Goal: Task Accomplishment & Management: Use online tool/utility

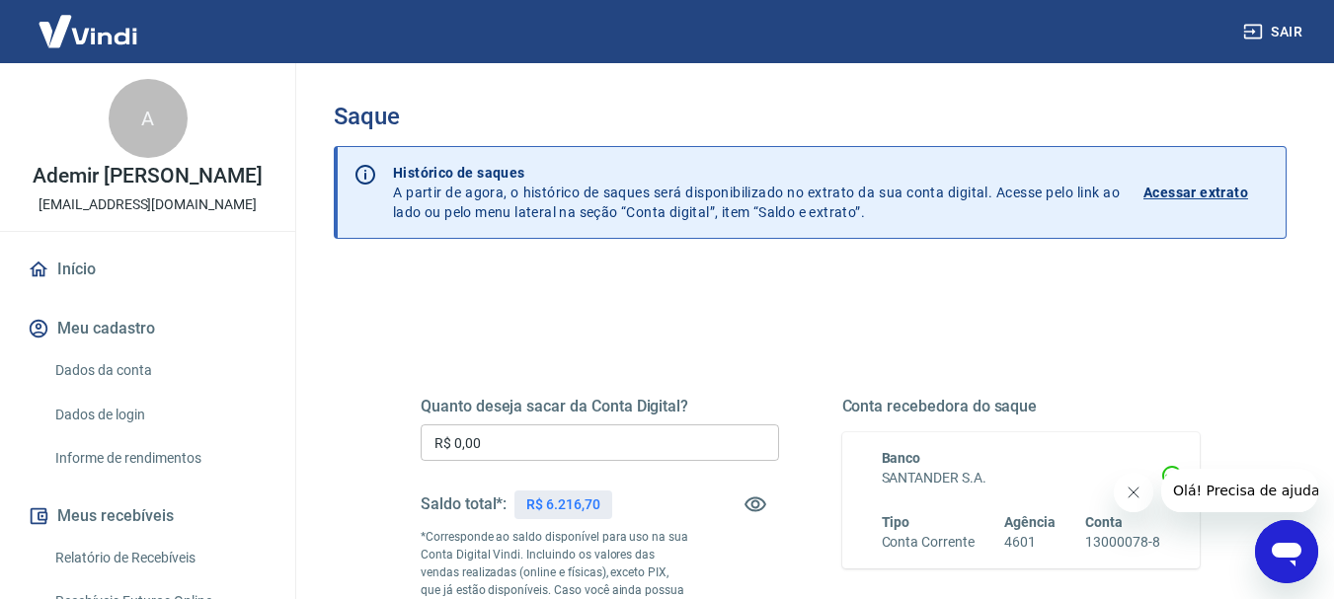
click at [515, 432] on input "R$ 0,00" at bounding box center [600, 443] width 358 height 37
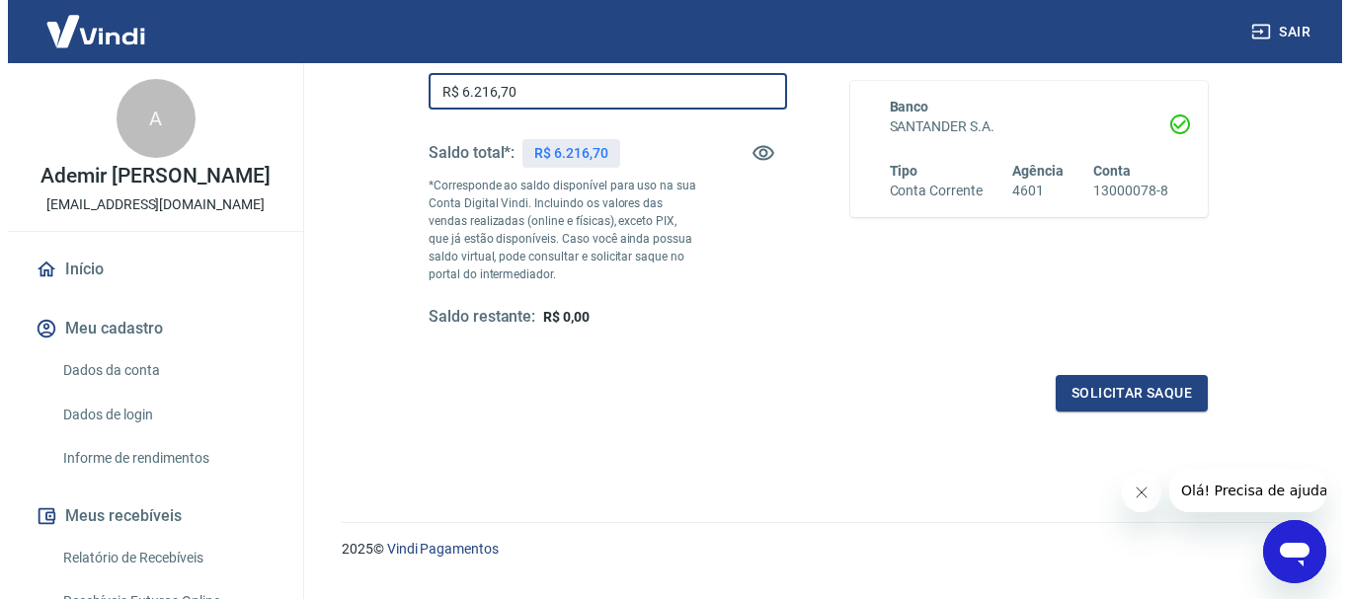
scroll to position [395, 0]
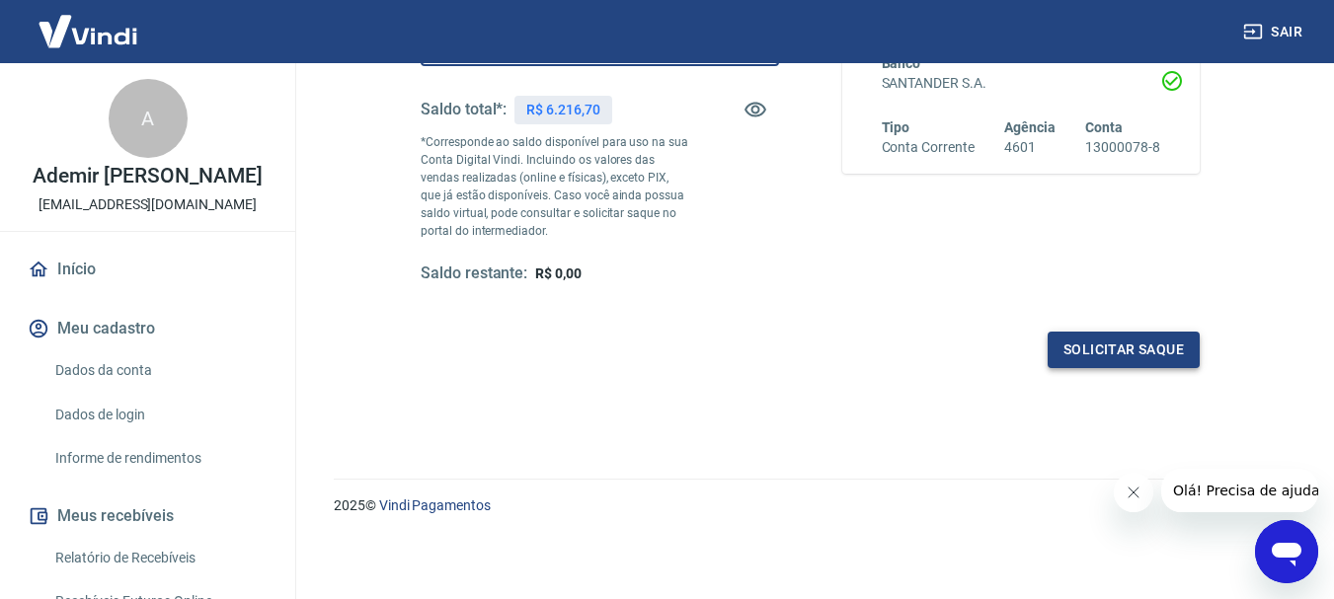
type input "R$ 6.216,70"
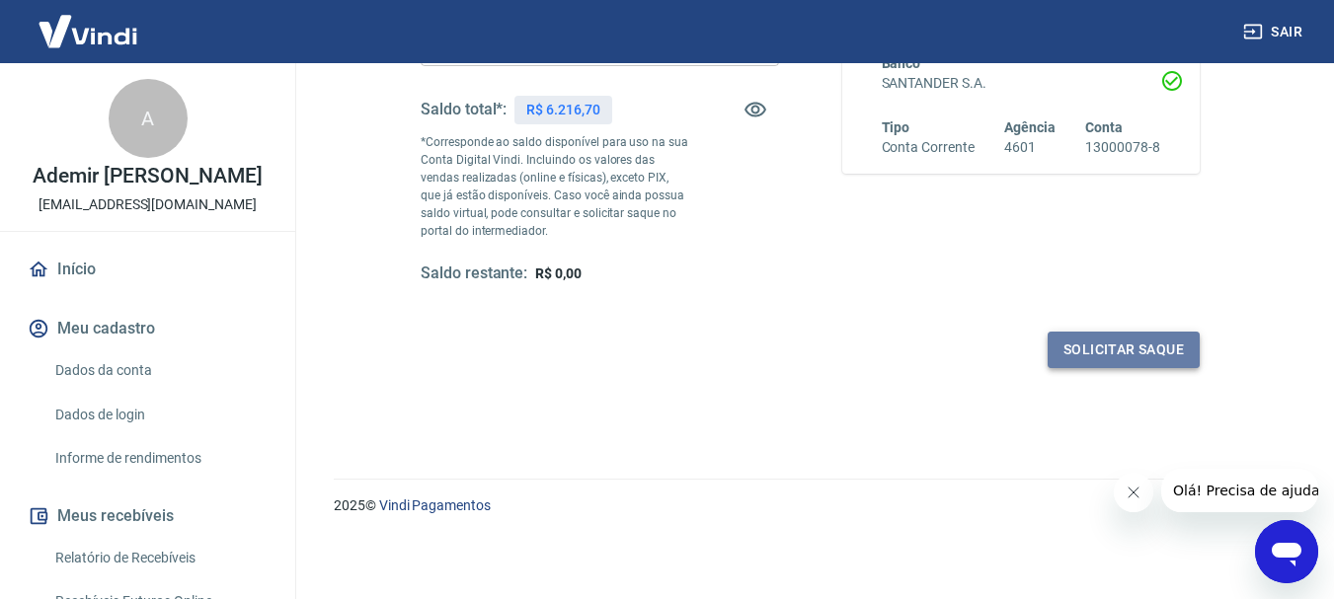
click at [1096, 360] on button "Solicitar saque" at bounding box center [1124, 350] width 152 height 37
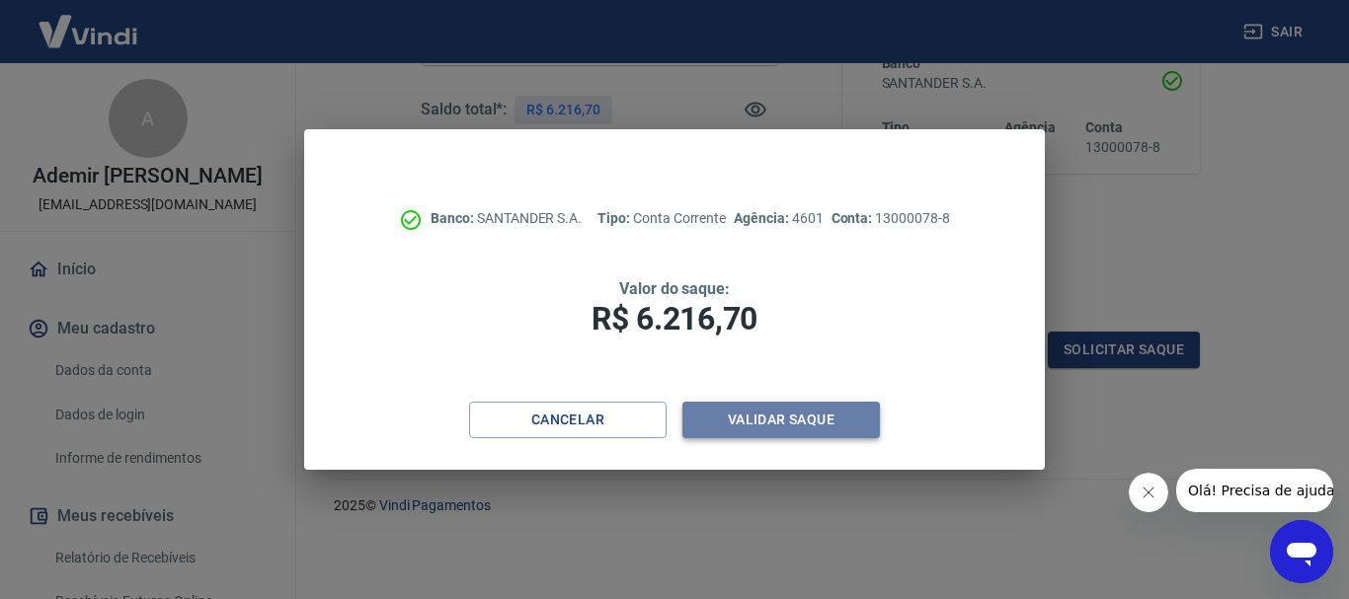
click at [810, 417] on button "Validar saque" at bounding box center [780, 420] width 197 height 37
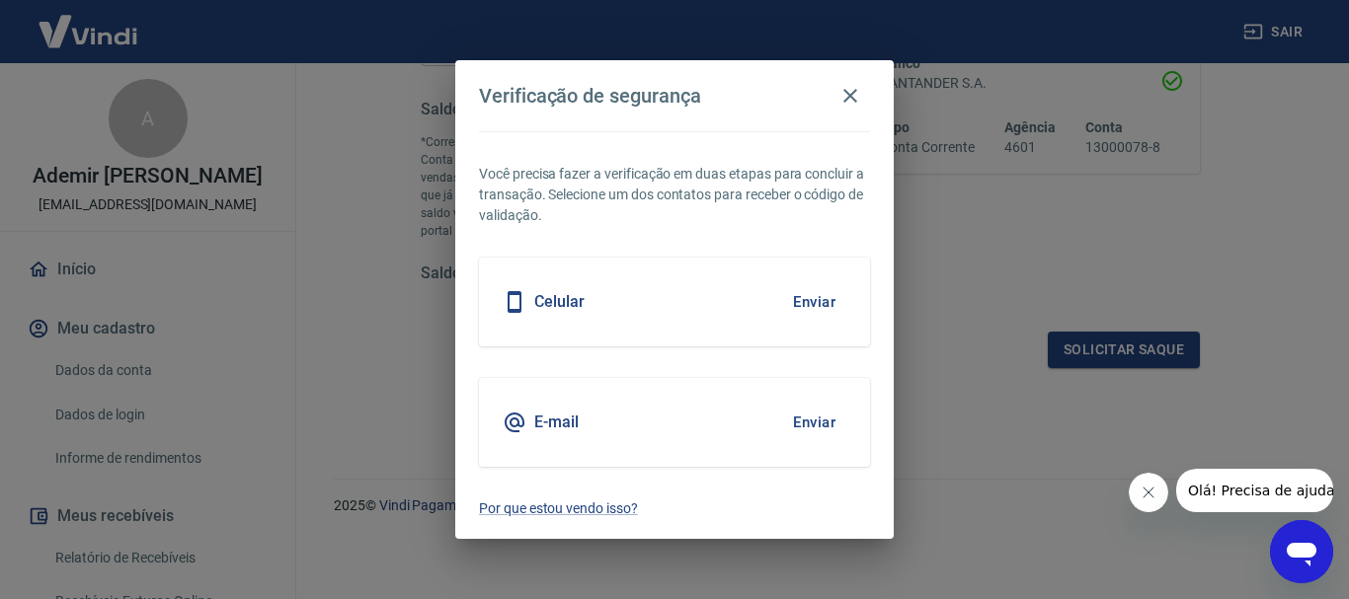
click at [758, 417] on div "E-mail Enviar" at bounding box center [674, 422] width 391 height 89
click at [783, 417] on button "Enviar" at bounding box center [814, 422] width 64 height 41
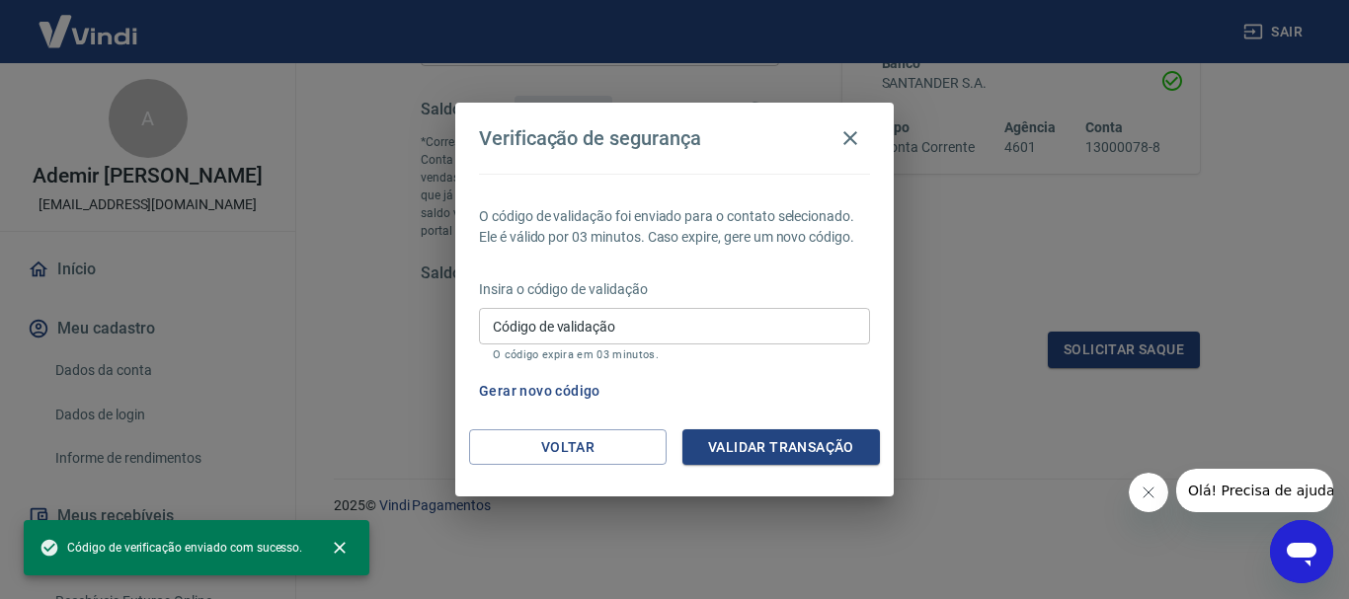
click at [613, 328] on input "Código de validação" at bounding box center [674, 326] width 391 height 37
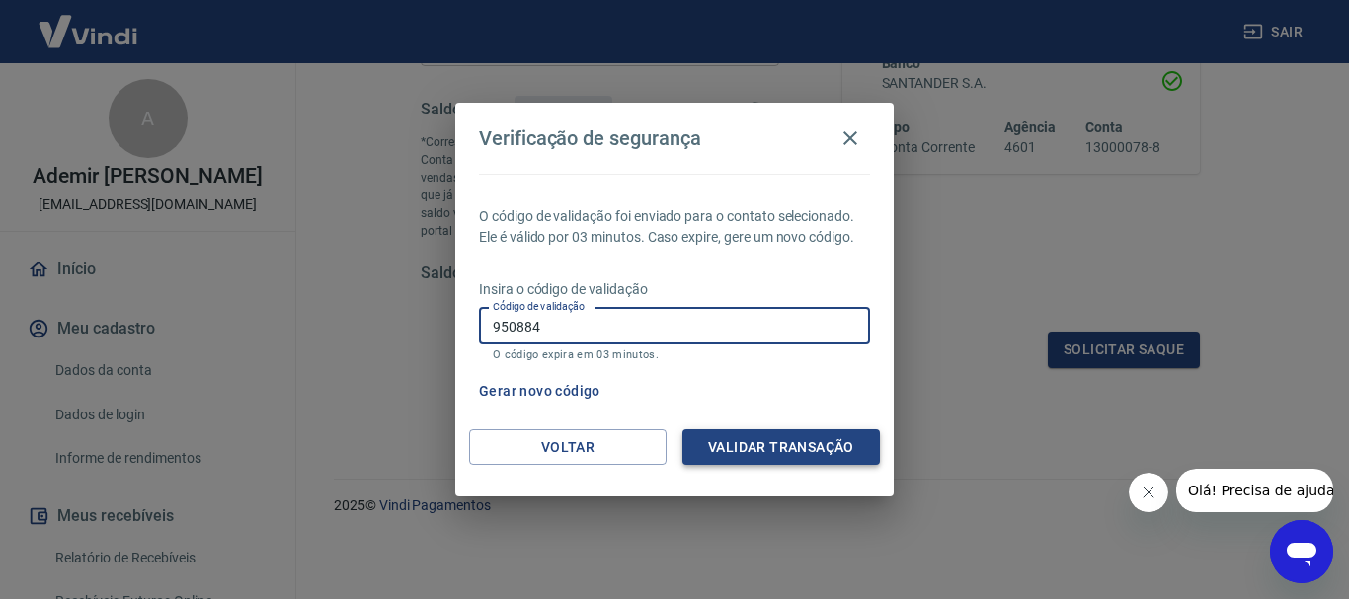
type input "950884"
click at [801, 459] on button "Validar transação" at bounding box center [780, 447] width 197 height 37
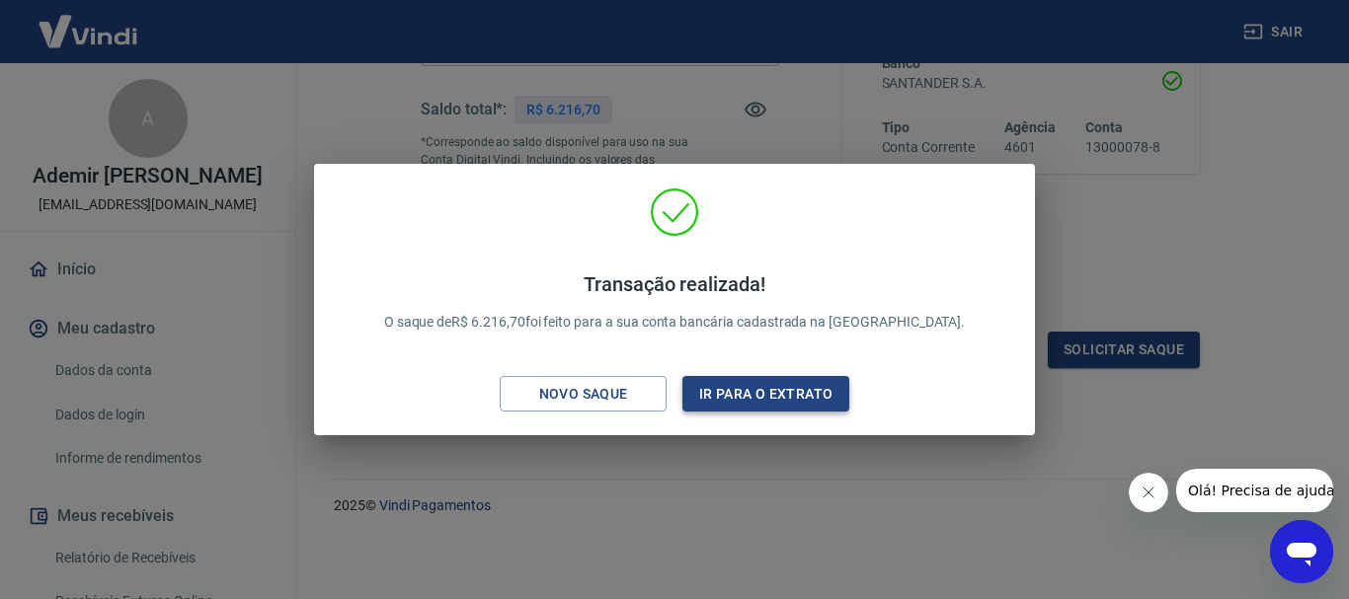
click at [811, 399] on button "Ir para o extrato" at bounding box center [765, 394] width 167 height 37
